Goal: Information Seeking & Learning: Learn about a topic

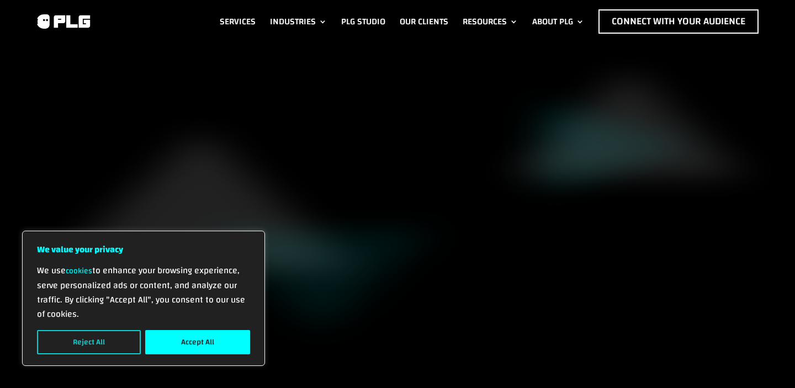
click at [96, 333] on button "Reject All" at bounding box center [89, 342] width 104 height 24
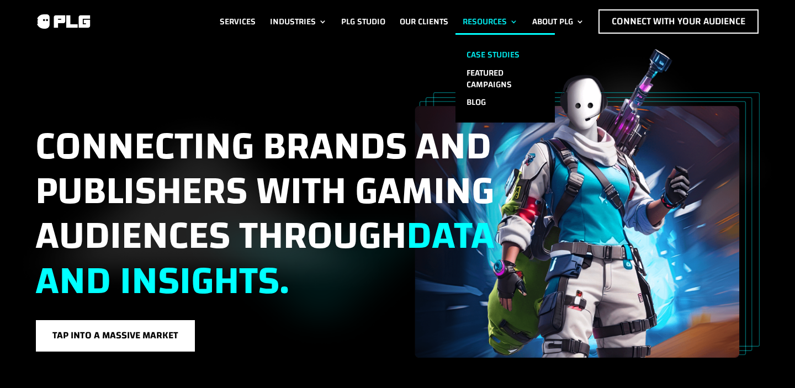
click at [484, 50] on link "Case Studies" at bounding box center [505, 55] width 99 height 18
click at [469, 98] on link "Blog" at bounding box center [505, 102] width 99 height 18
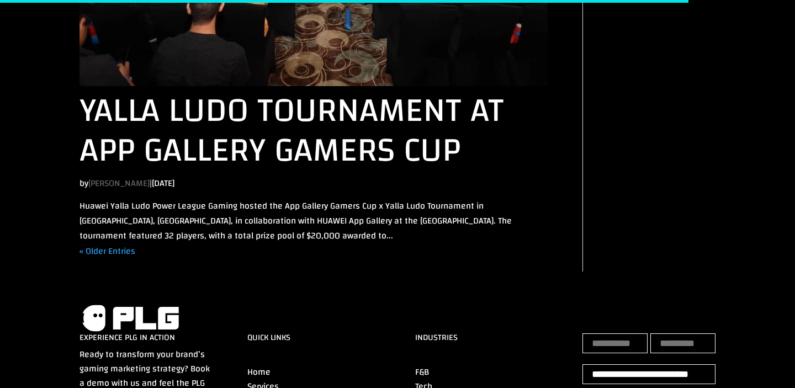
scroll to position [2264, 0]
